Goal: Task Accomplishment & Management: Manage account settings

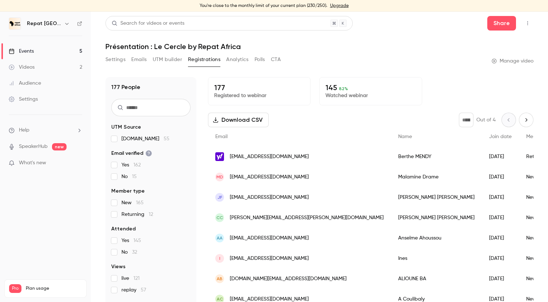
click at [40, 53] on link "Events 5" at bounding box center [45, 51] width 91 height 16
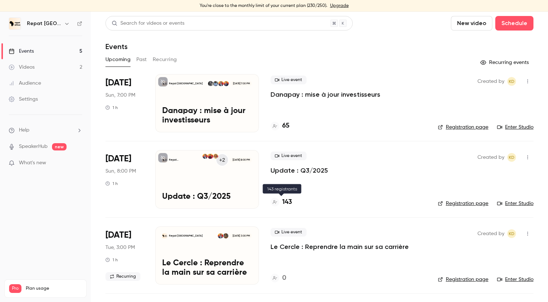
click at [286, 201] on h4 "143" at bounding box center [287, 203] width 10 height 10
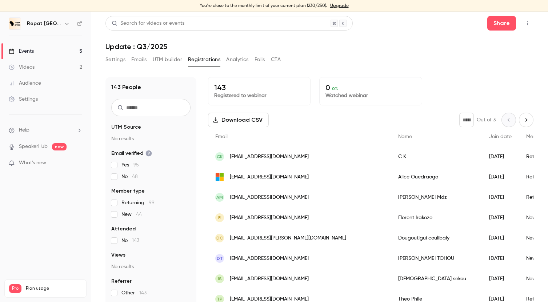
click at [36, 52] on link "Events 5" at bounding box center [45, 51] width 91 height 16
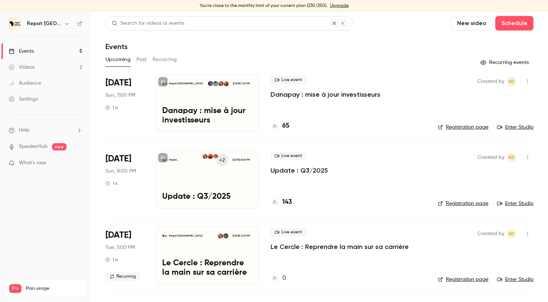
click at [288, 126] on h4 "65" at bounding box center [285, 126] width 7 height 10
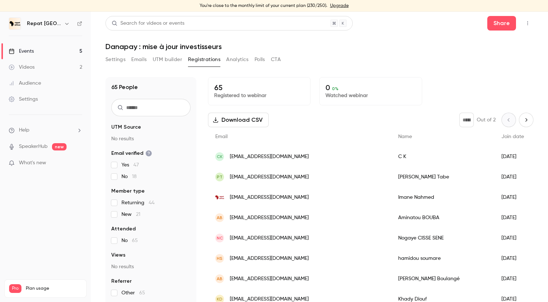
click at [53, 50] on link "Events 5" at bounding box center [45, 51] width 91 height 16
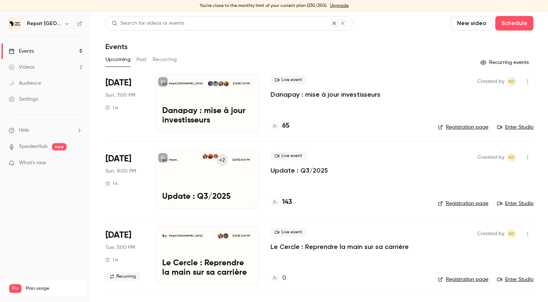
click at [49, 64] on link "Videos 2" at bounding box center [45, 67] width 91 height 16
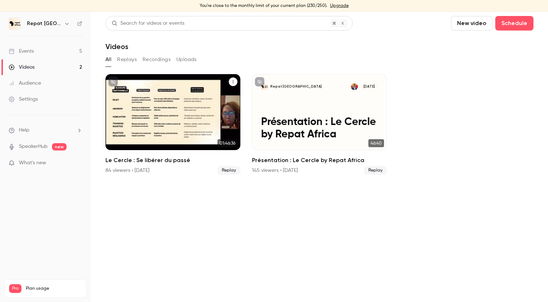
click at [173, 140] on p "Le Cercle : Se libérer du passé" at bounding box center [173, 128] width 117 height 24
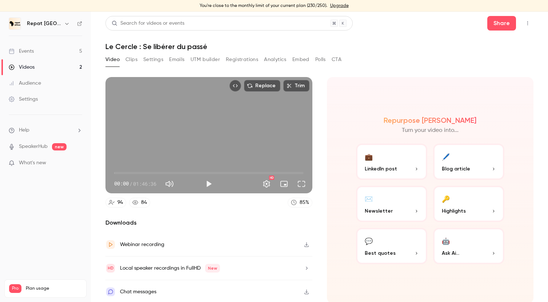
scroll to position [1, 0]
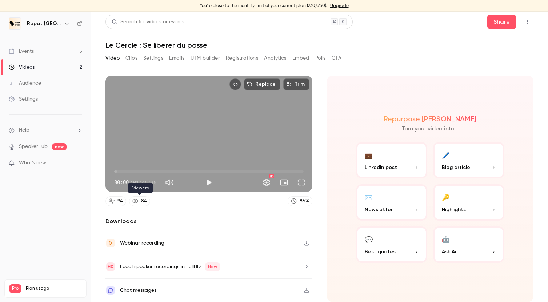
click at [141, 199] on div "84" at bounding box center [144, 202] width 6 height 8
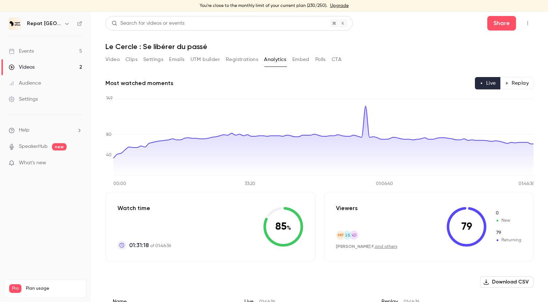
click at [59, 49] on link "Events 5" at bounding box center [45, 51] width 91 height 16
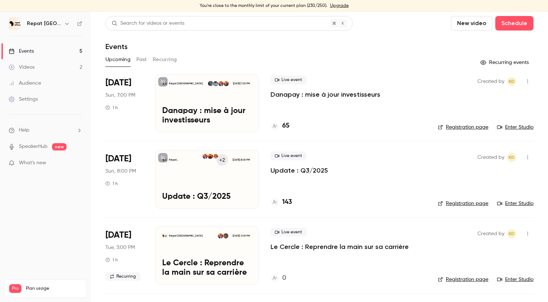
click at [288, 171] on p "Update : Q3/2025" at bounding box center [300, 170] width 58 height 9
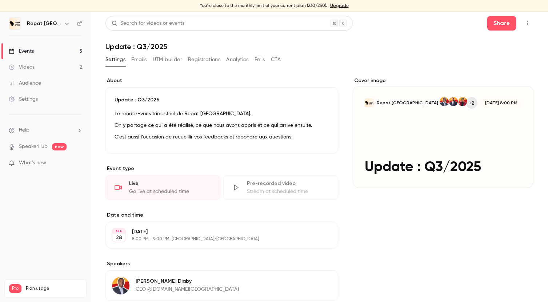
click at [205, 59] on button "Registrations" at bounding box center [204, 60] width 32 height 12
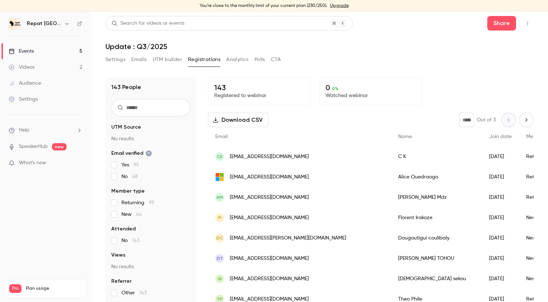
click at [239, 59] on button "Analytics" at bounding box center [237, 60] width 23 height 12
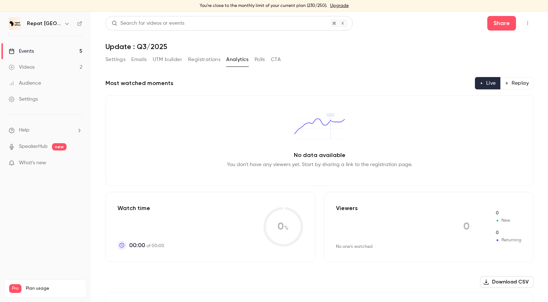
click at [262, 62] on button "Polls" at bounding box center [260, 60] width 11 height 12
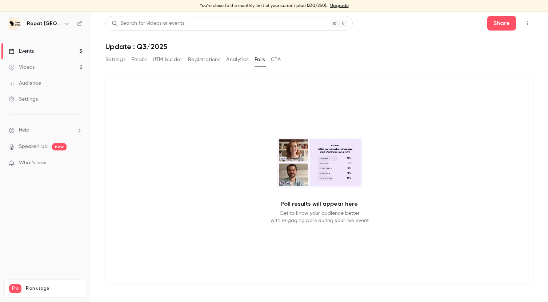
click at [278, 58] on button "CTA" at bounding box center [276, 60] width 10 height 12
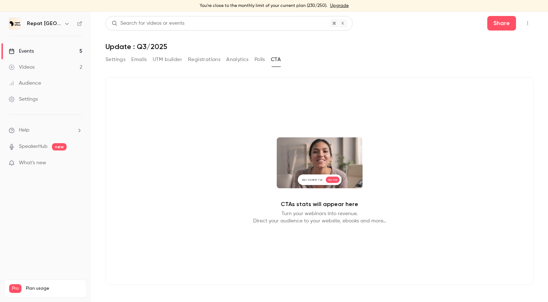
click at [260, 61] on button "Polls" at bounding box center [260, 60] width 11 height 12
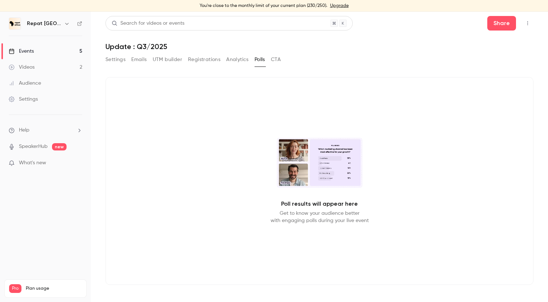
click at [239, 61] on button "Analytics" at bounding box center [237, 60] width 23 height 12
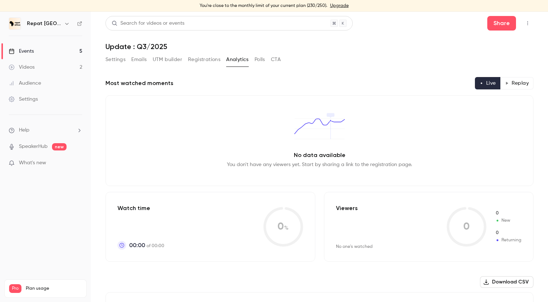
click at [211, 61] on button "Registrations" at bounding box center [204, 60] width 32 height 12
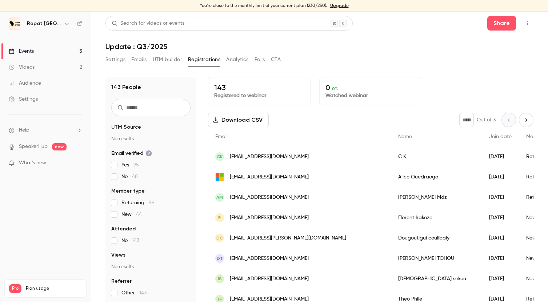
click at [174, 60] on button "UTM builder" at bounding box center [167, 60] width 29 height 12
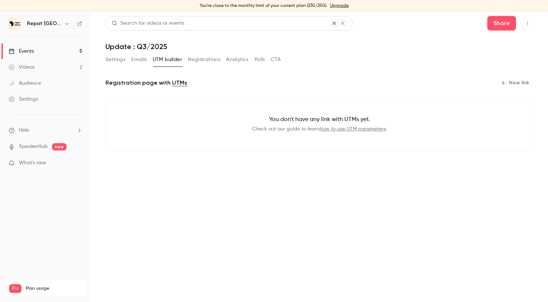
click at [207, 59] on button "Registrations" at bounding box center [204, 60] width 32 height 12
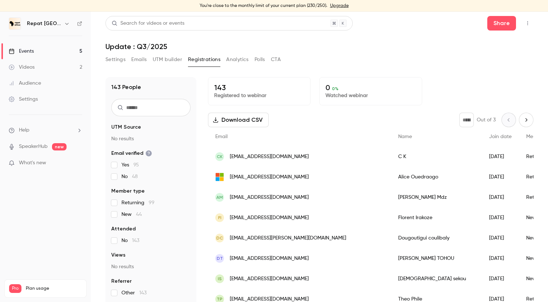
click at [118, 59] on button "Settings" at bounding box center [116, 60] width 20 height 12
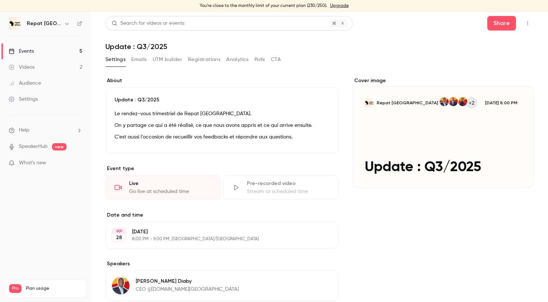
click at [526, 21] on icon "button" at bounding box center [528, 23] width 6 height 5
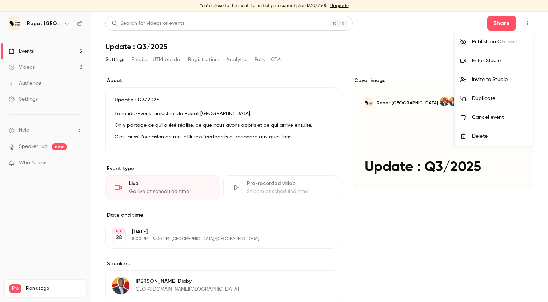
click at [506, 19] on div at bounding box center [274, 151] width 548 height 302
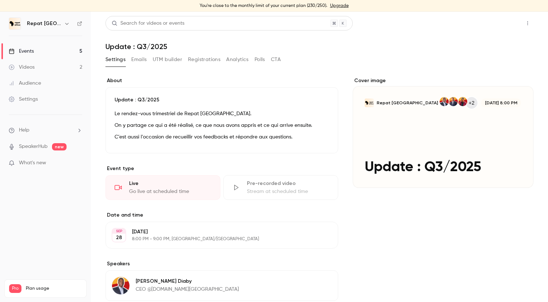
click at [506, 22] on button "Share" at bounding box center [502, 23] width 29 height 15
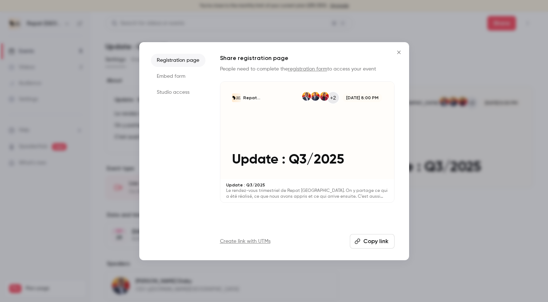
click at [369, 236] on button "Copy link" at bounding box center [372, 241] width 45 height 15
click at [256, 28] on div at bounding box center [274, 151] width 548 height 302
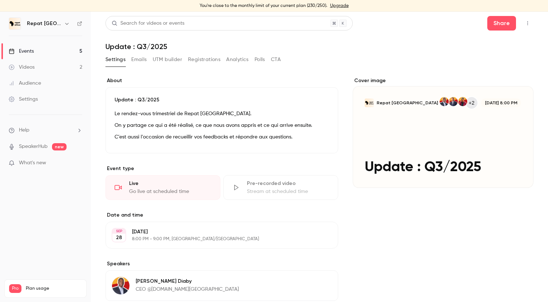
click at [60, 52] on link "Events 5" at bounding box center [45, 51] width 91 height 16
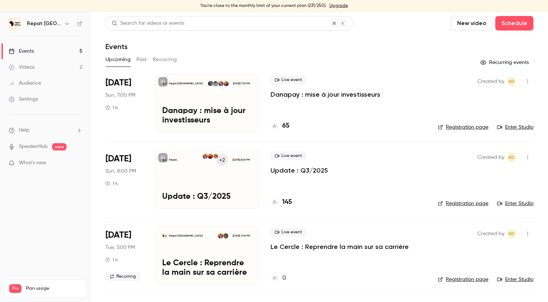
click at [289, 202] on h4 "145" at bounding box center [287, 203] width 10 height 10
click at [289, 200] on h4 "146" at bounding box center [287, 203] width 10 height 10
click at [288, 203] on main "Search for videos or events New video Schedule Events Upcoming Past Recurring R…" at bounding box center [319, 157] width 457 height 291
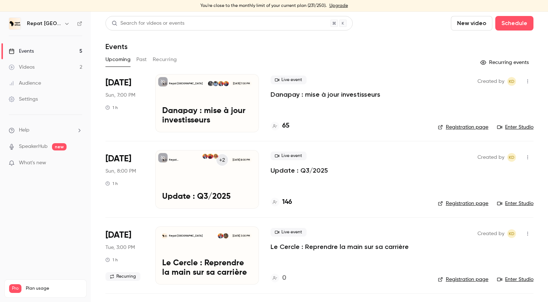
click at [289, 202] on h4 "146" at bounding box center [287, 203] width 10 height 10
click at [288, 127] on h4 "65" at bounding box center [285, 126] width 7 height 10
click at [284, 200] on h4 "146" at bounding box center [287, 203] width 10 height 10
click at [291, 197] on div "Live event Update : Q3/2025 147" at bounding box center [349, 179] width 156 height 58
click at [291, 201] on h4 "147" at bounding box center [286, 203] width 9 height 10
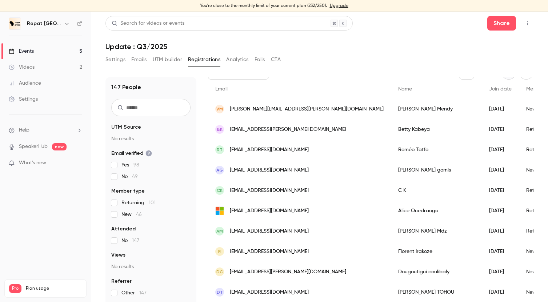
scroll to position [54, 0]
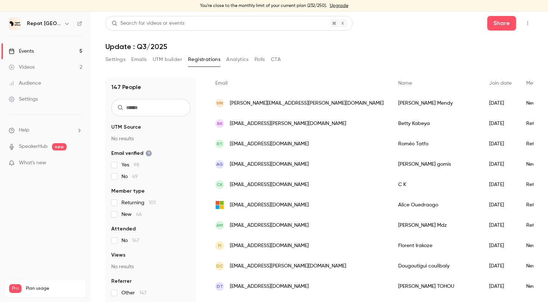
click at [63, 54] on link "Events 5" at bounding box center [45, 51] width 91 height 16
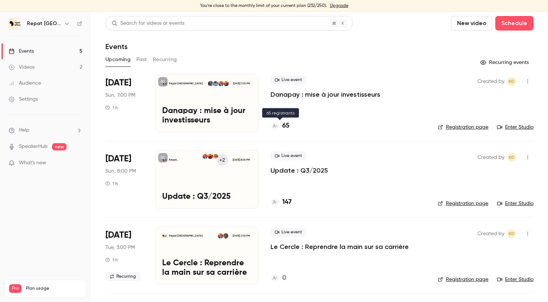
click at [285, 124] on h4 "65" at bounding box center [285, 126] width 7 height 10
click at [288, 202] on h4 "149" at bounding box center [287, 203] width 10 height 10
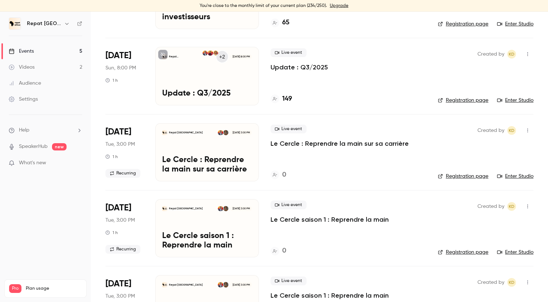
scroll to position [66, 0]
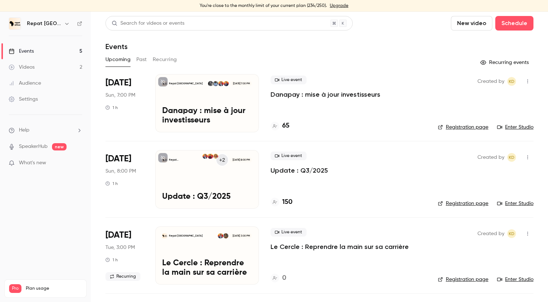
click at [289, 202] on h4 "150" at bounding box center [287, 203] width 10 height 10
click at [237, 166] on div "+2 Sep 28, 8:00 PM" at bounding box center [227, 160] width 50 height 13
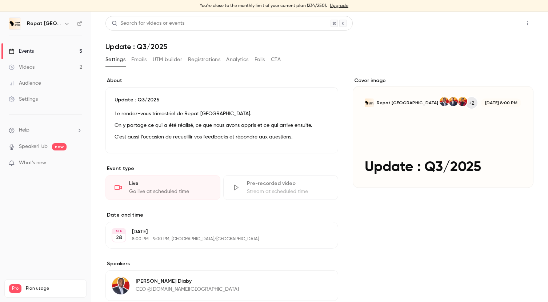
click at [494, 24] on button "Share" at bounding box center [502, 23] width 29 height 15
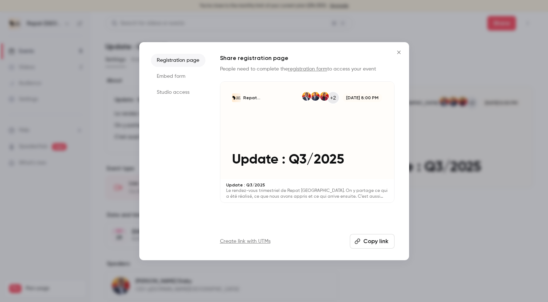
click at [360, 243] on icon "button" at bounding box center [358, 242] width 6 height 6
click at [396, 49] on icon "Close" at bounding box center [399, 52] width 9 height 6
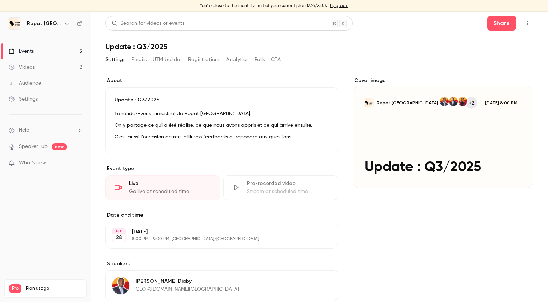
click at [40, 49] on link "Events 5" at bounding box center [45, 51] width 91 height 16
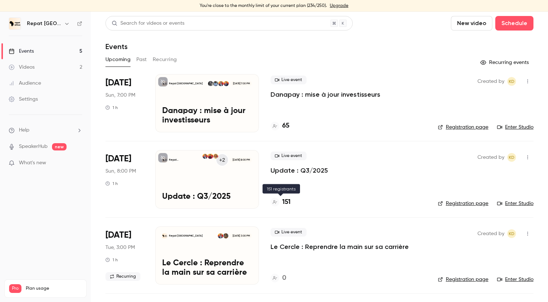
click at [286, 204] on h4 "151" at bounding box center [286, 203] width 8 height 10
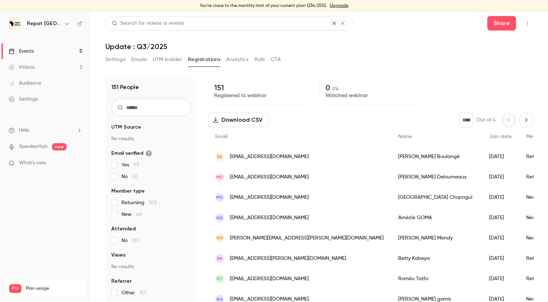
click at [52, 50] on link "Events 5" at bounding box center [45, 51] width 91 height 16
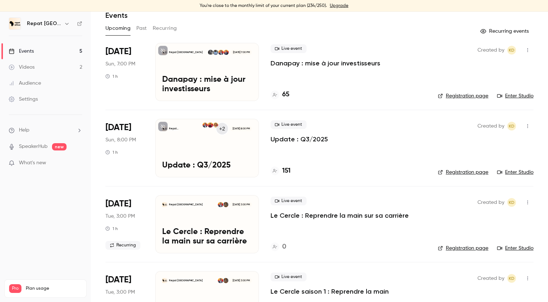
scroll to position [47, 0]
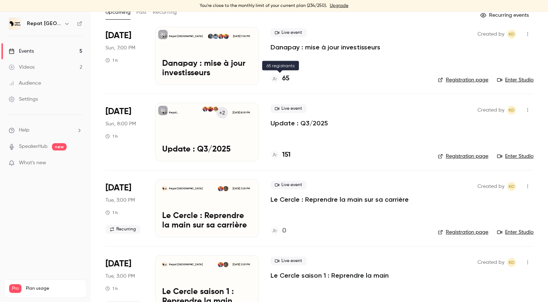
click at [288, 79] on h4 "65" at bounding box center [285, 79] width 7 height 10
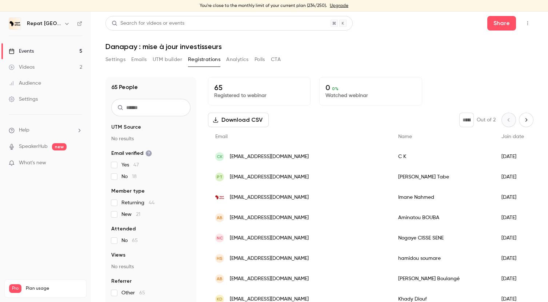
click at [52, 49] on link "Events 5" at bounding box center [45, 51] width 91 height 16
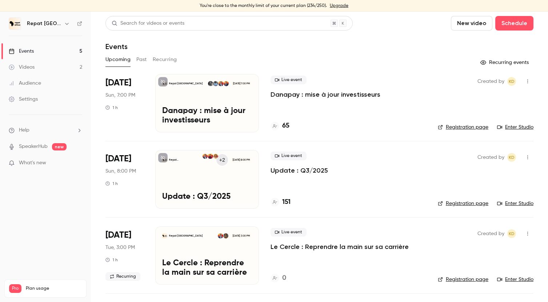
click at [287, 200] on h4 "151" at bounding box center [286, 203] width 8 height 10
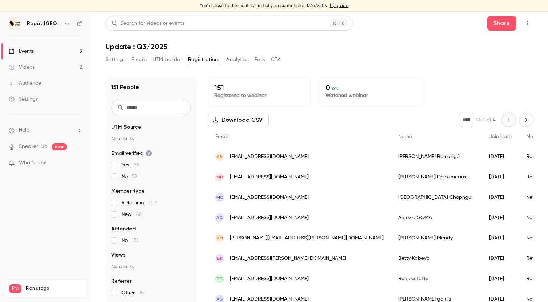
click at [287, 202] on div "151 Registered to webinar 0 0 % Watched webinar Download CSV * Out of 4 Email N…" at bounding box center [371, 192] width 326 height 230
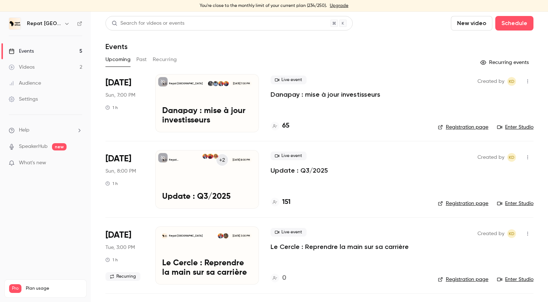
click at [282, 124] on div "65" at bounding box center [280, 126] width 19 height 10
click at [307, 93] on p "Danapay : mise à jour investisseurs" at bounding box center [326, 94] width 110 height 9
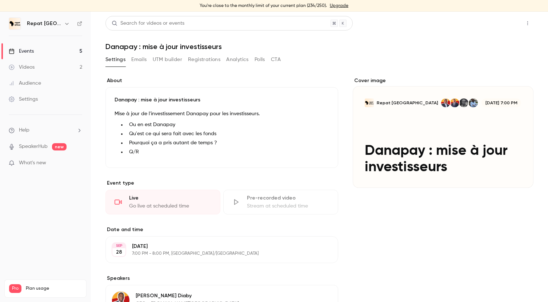
click at [508, 23] on button "Share" at bounding box center [502, 23] width 29 height 15
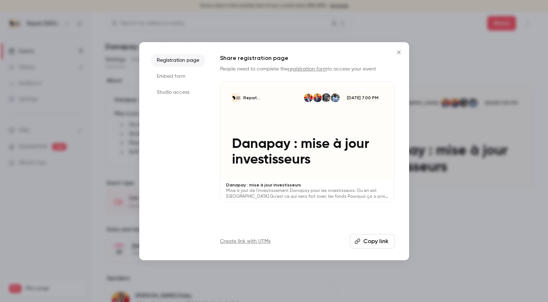
click at [381, 238] on button "Copy link" at bounding box center [372, 241] width 45 height 15
click at [72, 43] on div at bounding box center [274, 151] width 548 height 302
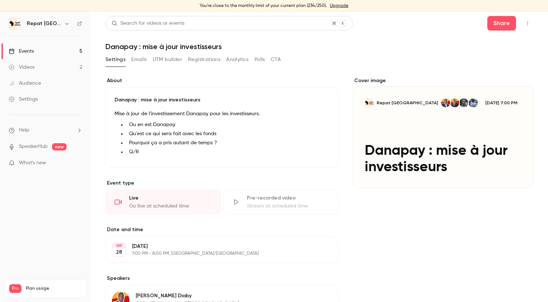
click at [43, 51] on link "Events 5" at bounding box center [45, 51] width 91 height 16
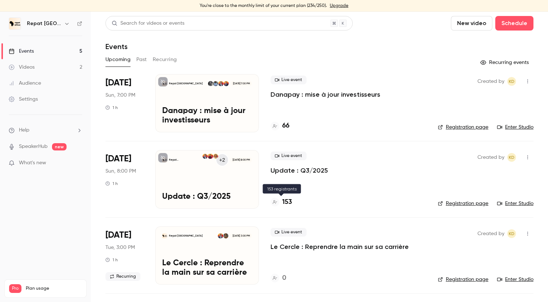
click at [286, 201] on h4 "153" at bounding box center [287, 203] width 10 height 10
click at [281, 124] on div "66" at bounding box center [280, 126] width 19 height 10
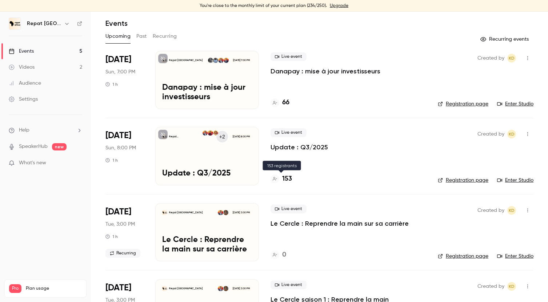
click at [287, 178] on h4 "153" at bounding box center [287, 179] width 10 height 10
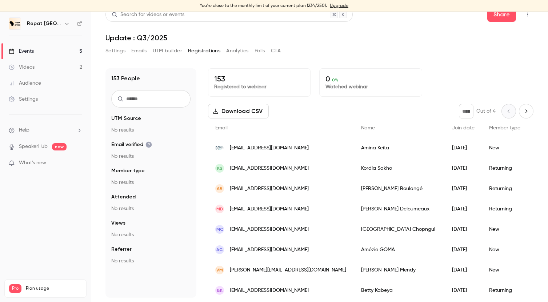
scroll to position [9, 0]
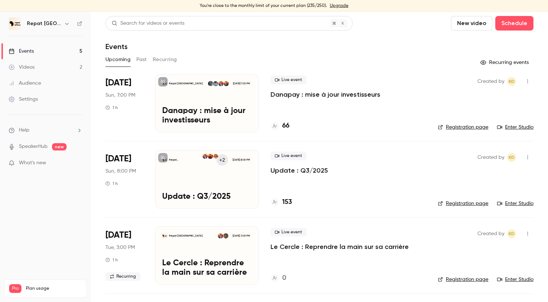
click at [291, 170] on p "Update : Q3/2025" at bounding box center [300, 170] width 58 height 9
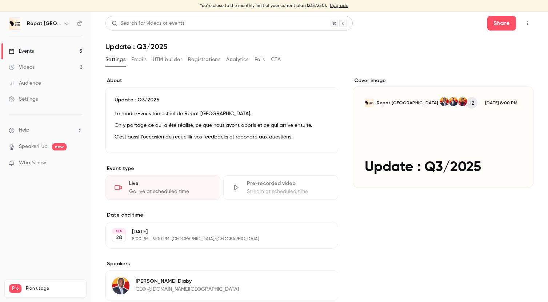
click at [526, 23] on icon "button" at bounding box center [528, 23] width 6 height 5
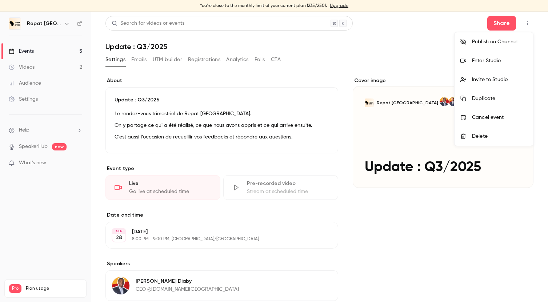
click at [201, 59] on div at bounding box center [274, 151] width 548 height 302
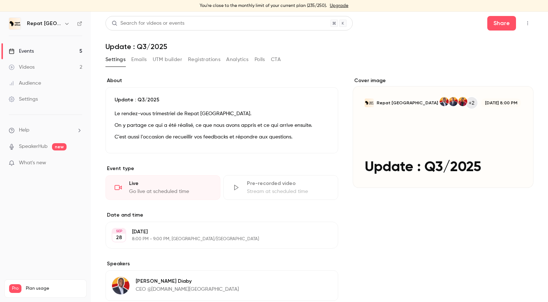
click at [144, 58] on button "Emails" at bounding box center [138, 60] width 15 height 12
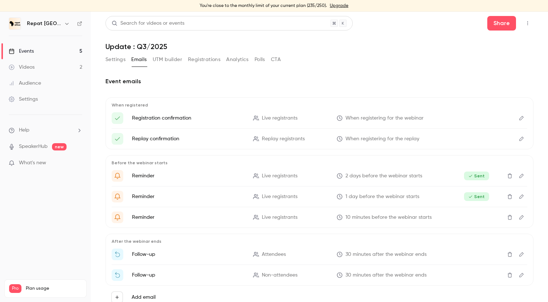
click at [123, 62] on button "Settings" at bounding box center [116, 60] width 20 height 12
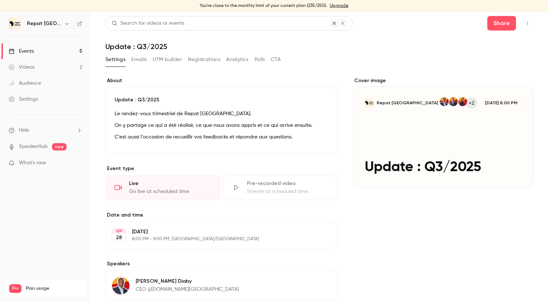
click at [140, 61] on button "Emails" at bounding box center [138, 60] width 15 height 12
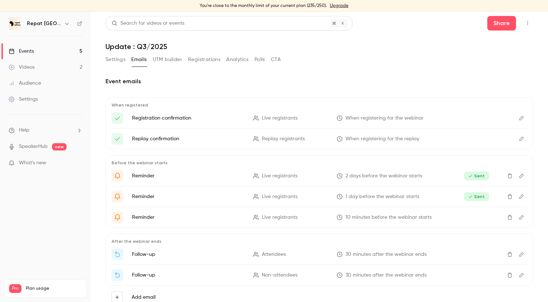
click at [66, 49] on link "Events 5" at bounding box center [45, 51] width 91 height 16
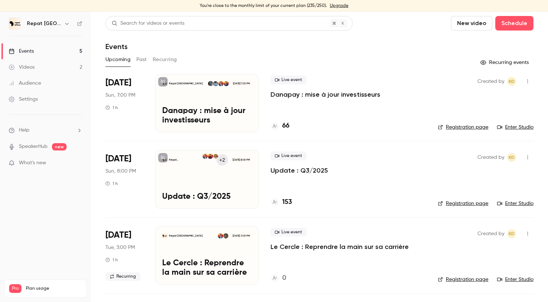
click at [289, 202] on h4 "153" at bounding box center [287, 203] width 10 height 10
